Goal: Find specific page/section: Find specific page/section

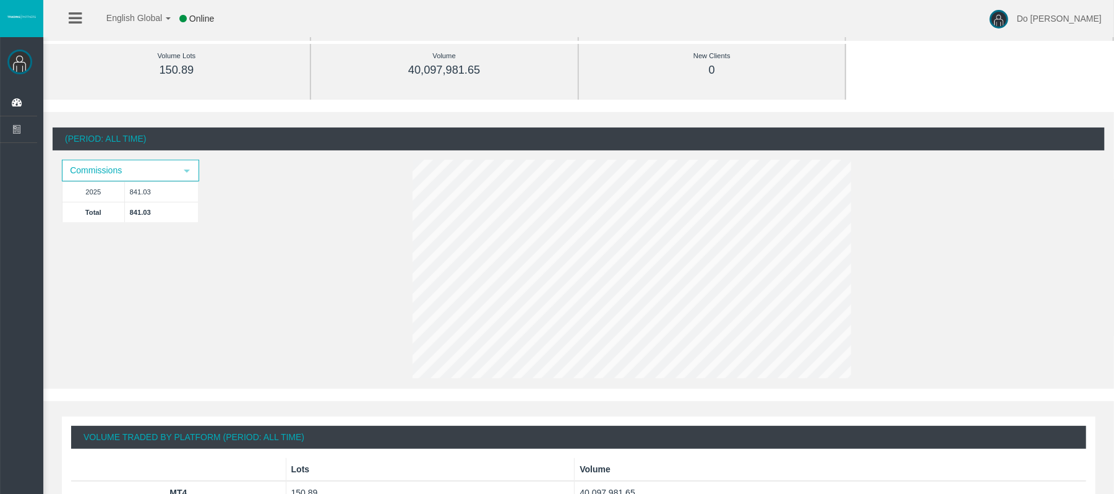
scroll to position [165, 0]
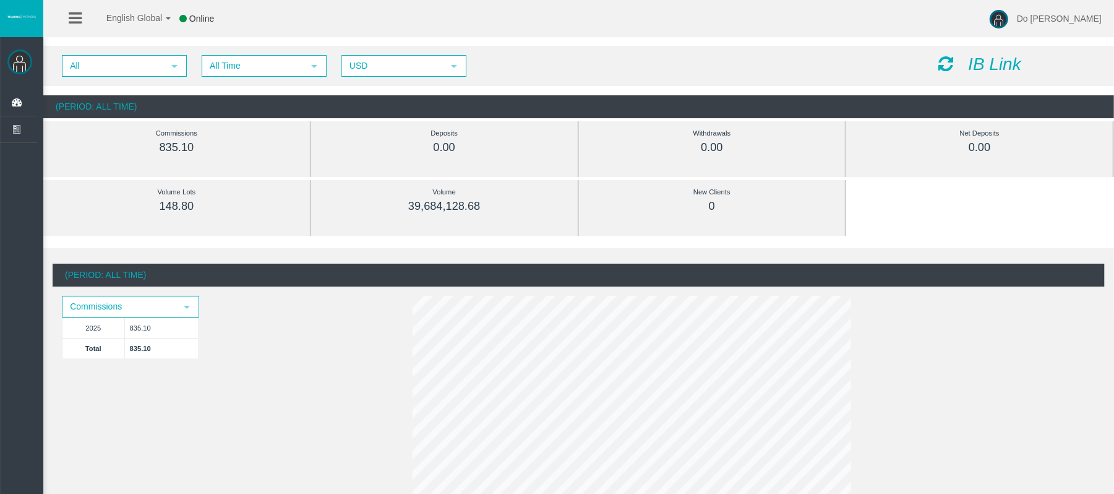
scroll to position [82, 0]
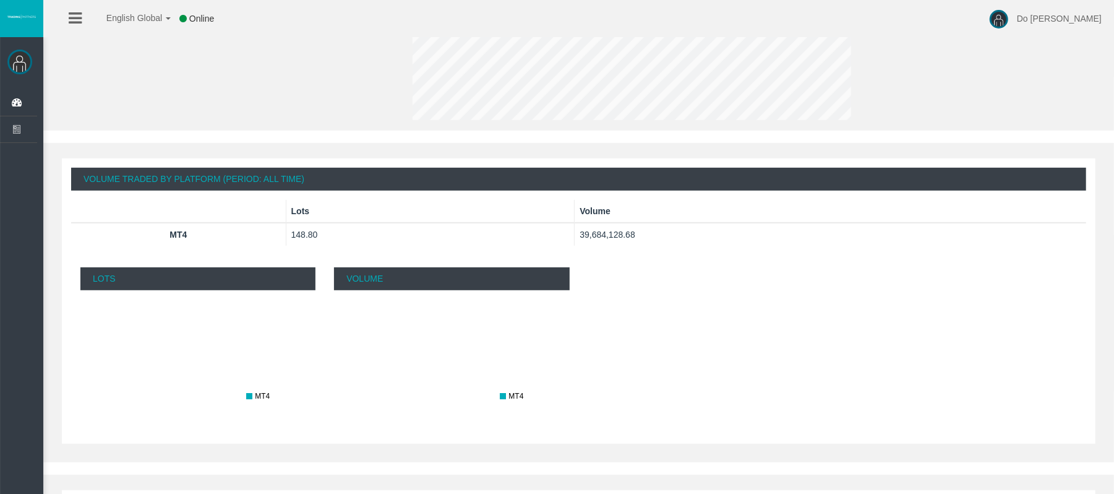
scroll to position [374, 0]
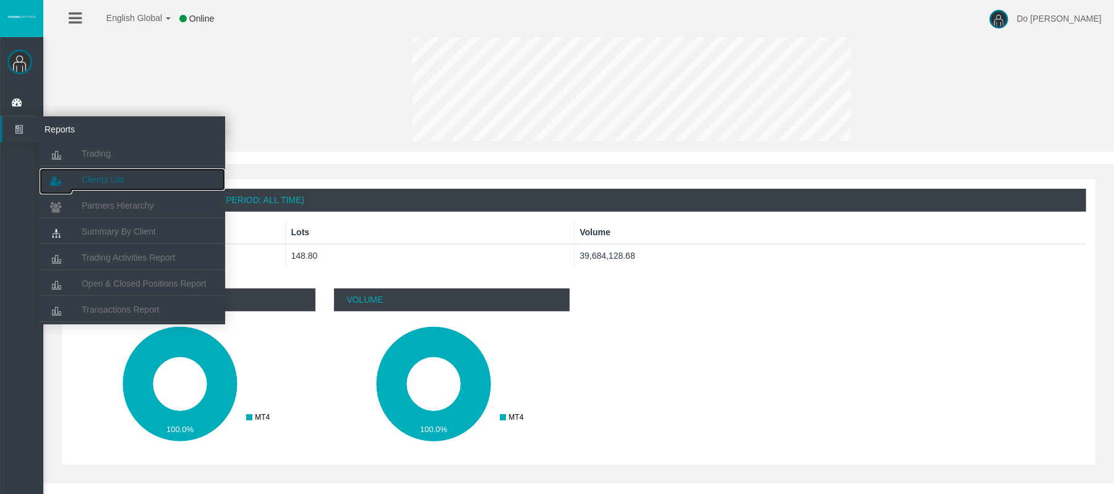
click at [85, 173] on link "Clients List" at bounding box center [133, 179] width 186 height 22
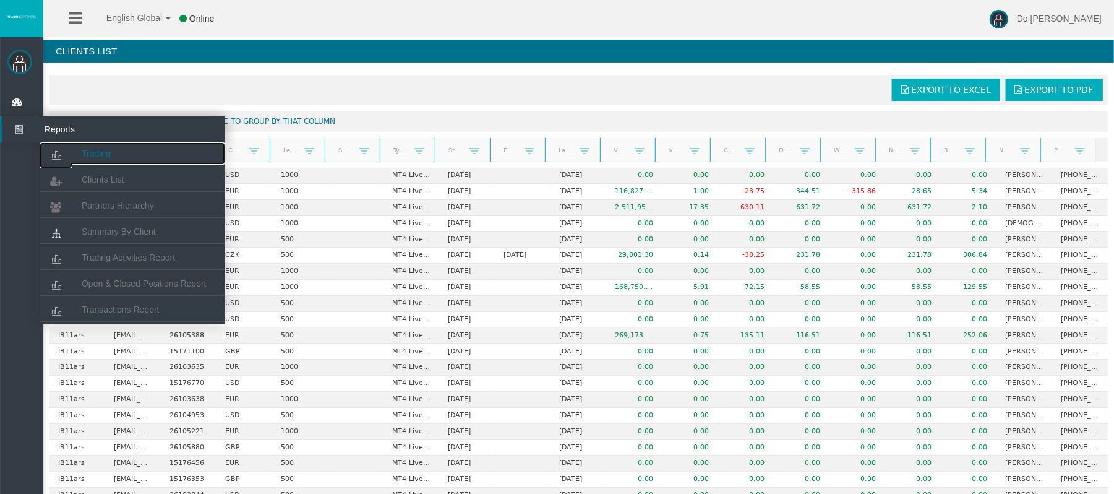
click at [80, 147] on link "Trading" at bounding box center [133, 153] width 186 height 22
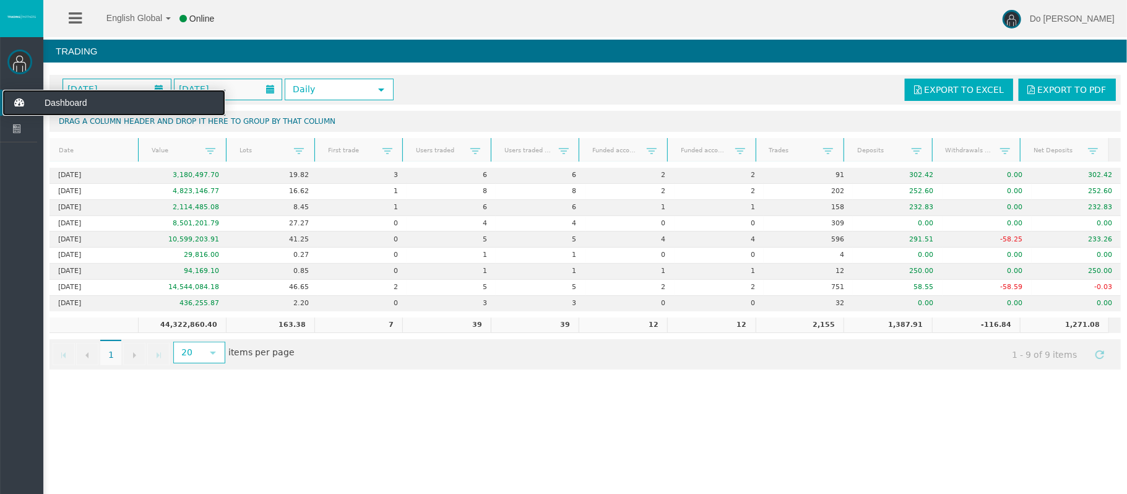
click at [28, 109] on icon at bounding box center [18, 103] width 33 height 26
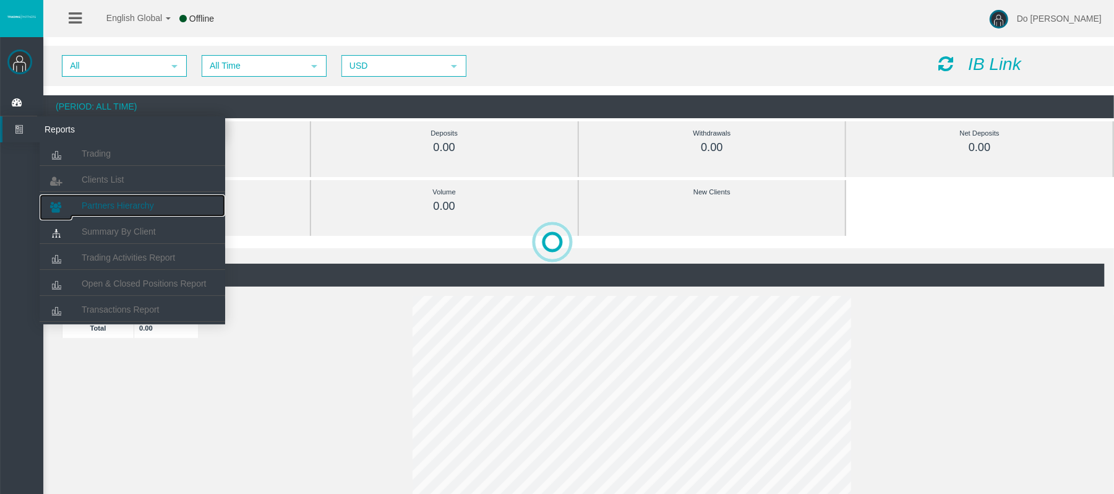
click at [105, 207] on span "Partners Hierarchy" at bounding box center [118, 205] width 72 height 10
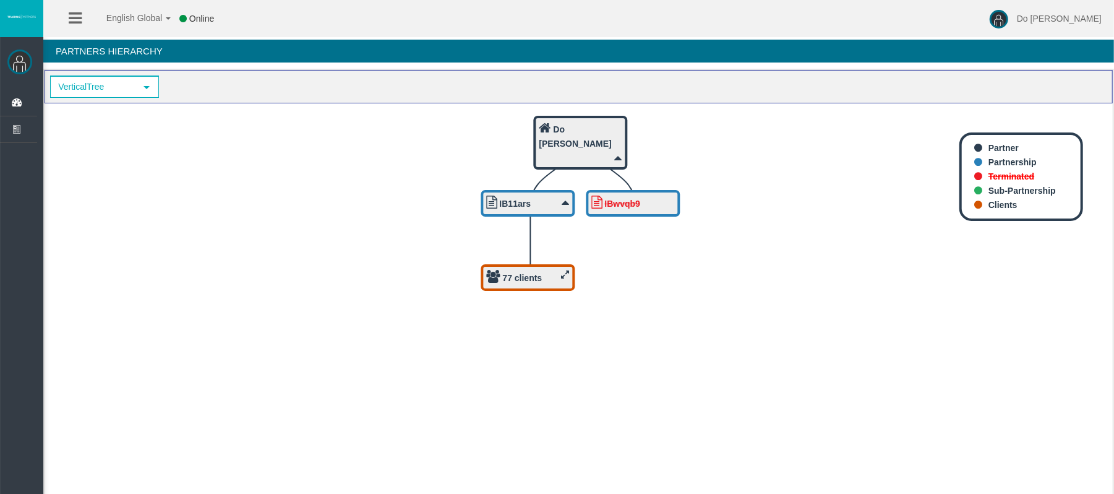
click at [30, 58] on img at bounding box center [19, 62] width 25 height 25
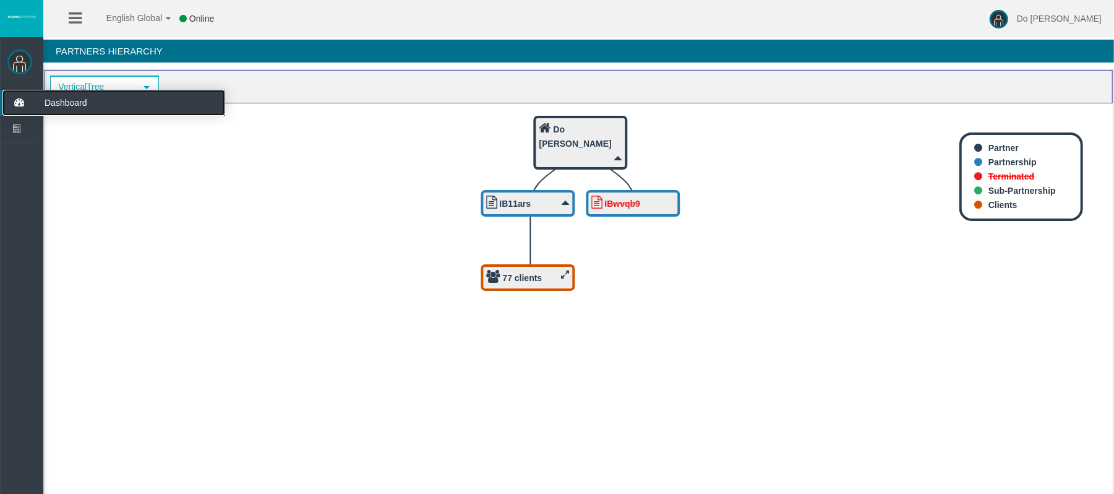
click at [18, 101] on icon at bounding box center [18, 103] width 33 height 26
